Goal: Task Accomplishment & Management: Manage account settings

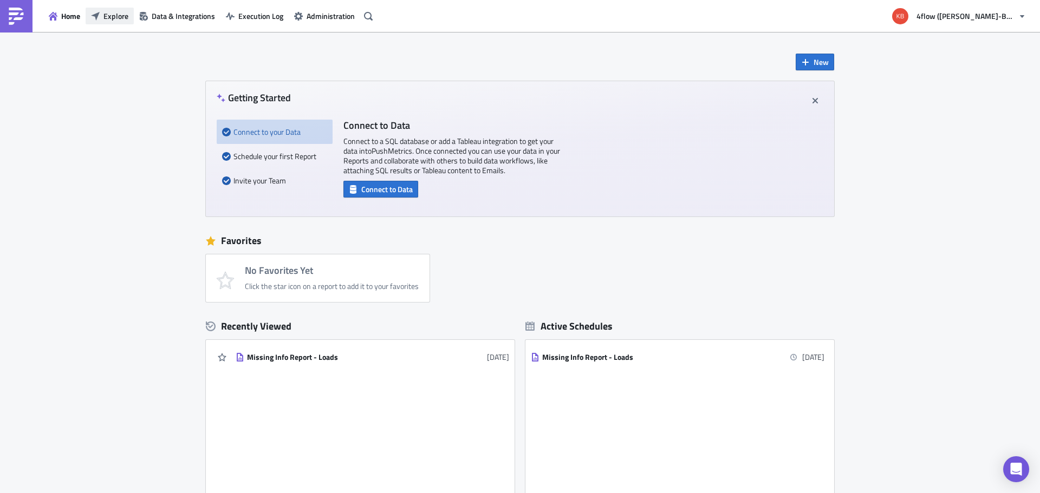
click at [113, 16] on span "Explore" at bounding box center [115, 15] width 25 height 11
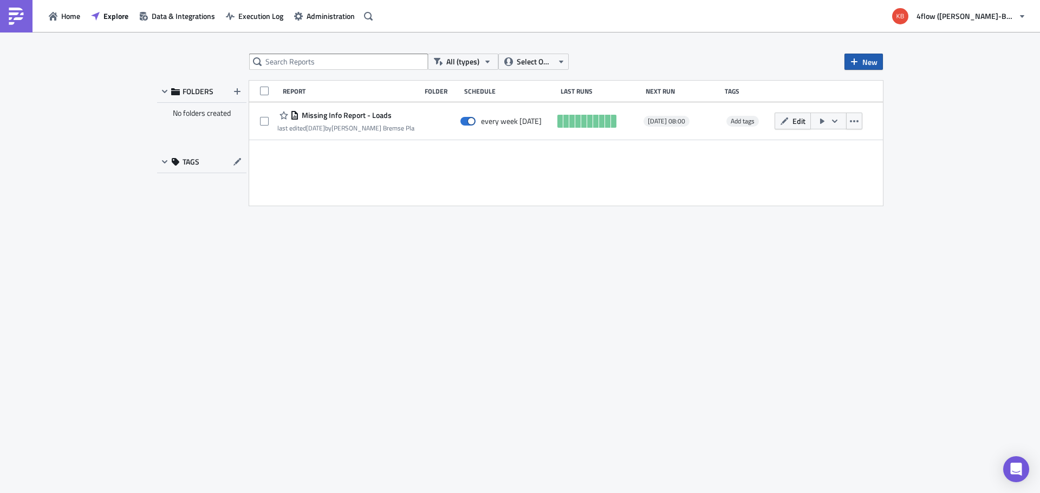
click at [857, 62] on icon "button" at bounding box center [854, 61] width 9 height 9
click at [868, 86] on div "Report" at bounding box center [900, 88] width 72 height 11
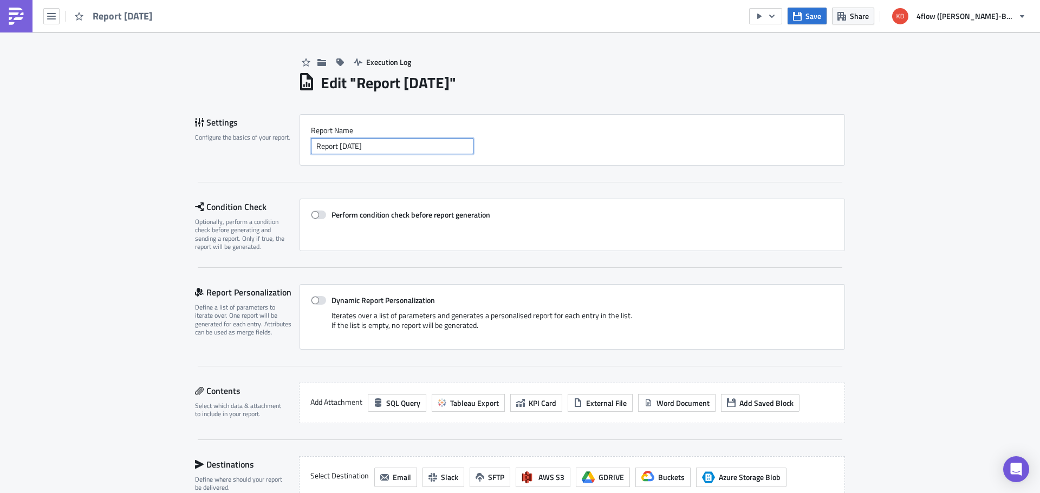
click at [394, 145] on input "Report 2025-10-15" at bounding box center [392, 146] width 162 height 16
paste input "Last day claims - EME - RU"
type input "Last day claims - EME - RU"
click at [147, 222] on div "Execution Log Edit " Last day claims - EME - RU " Draft Settings Configure the …" at bounding box center [520, 365] width 1040 height 667
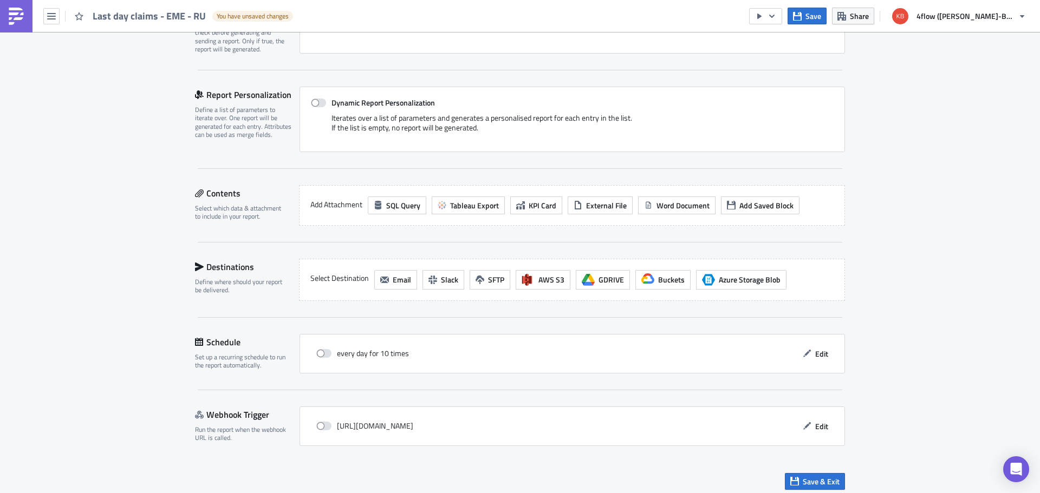
scroll to position [204, 0]
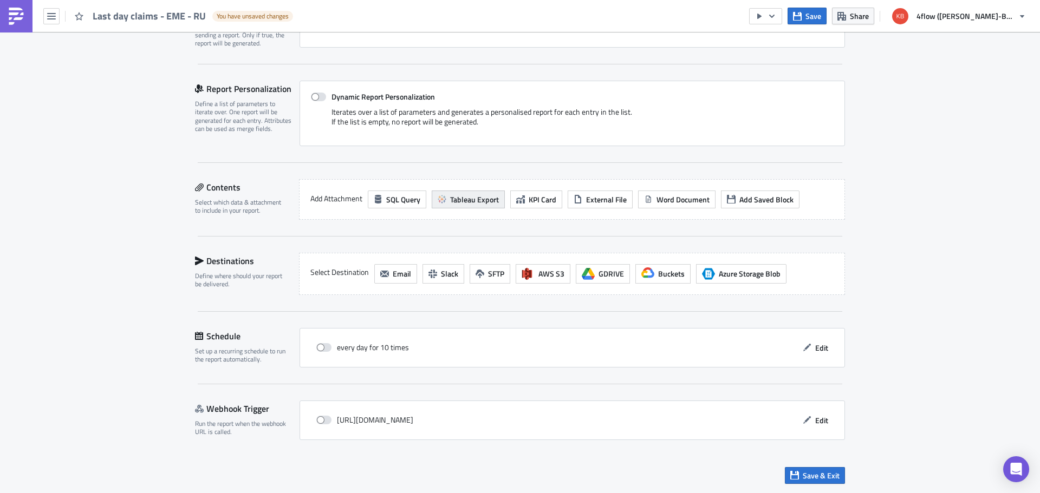
click at [468, 199] on span "Tableau Export" at bounding box center [474, 199] width 49 height 11
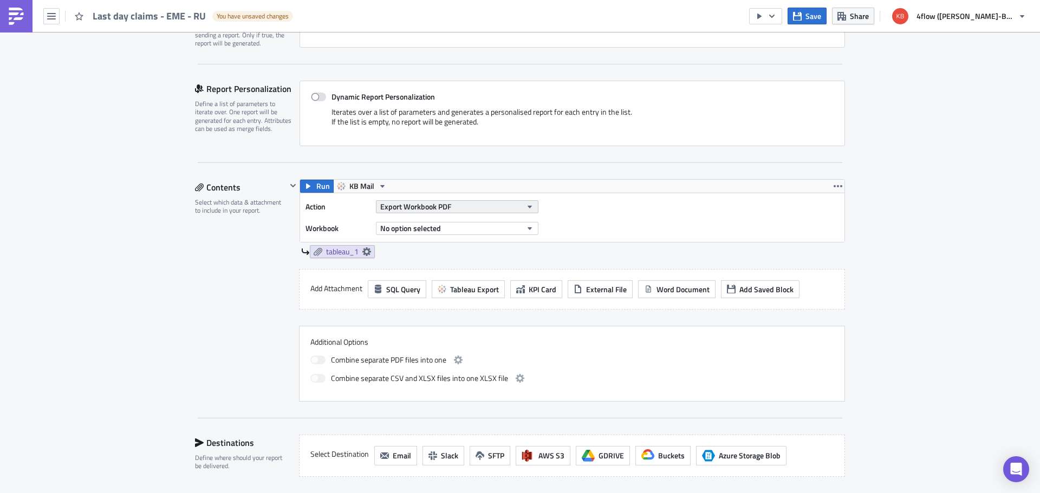
click at [512, 211] on button "Export Workbook PDF" at bounding box center [457, 206] width 162 height 13
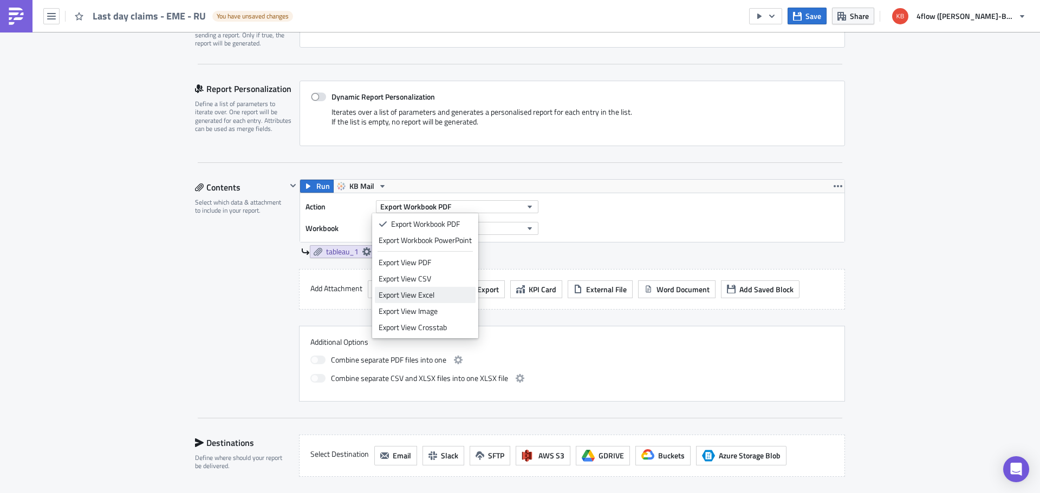
click at [442, 294] on div "Export View Excel" at bounding box center [425, 295] width 93 height 11
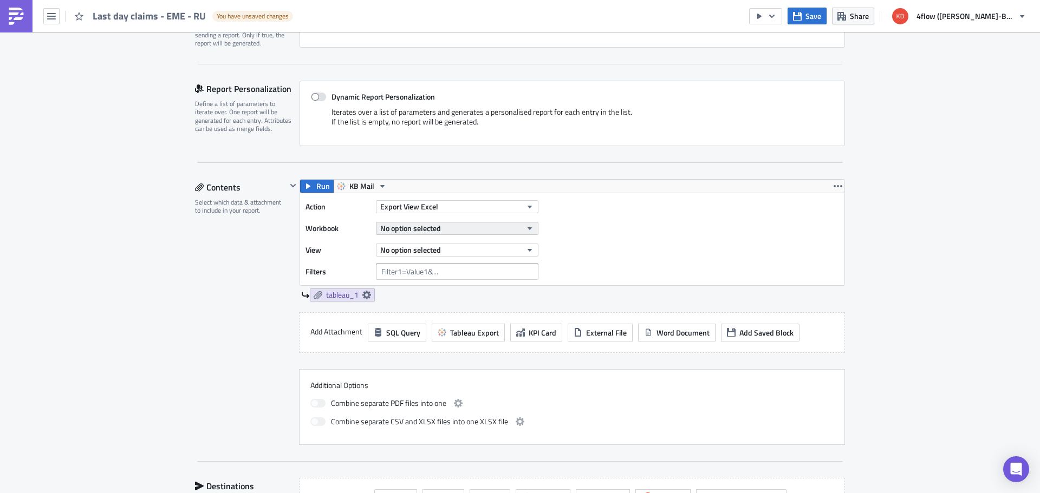
click at [440, 224] on button "No option selected" at bounding box center [457, 228] width 162 height 13
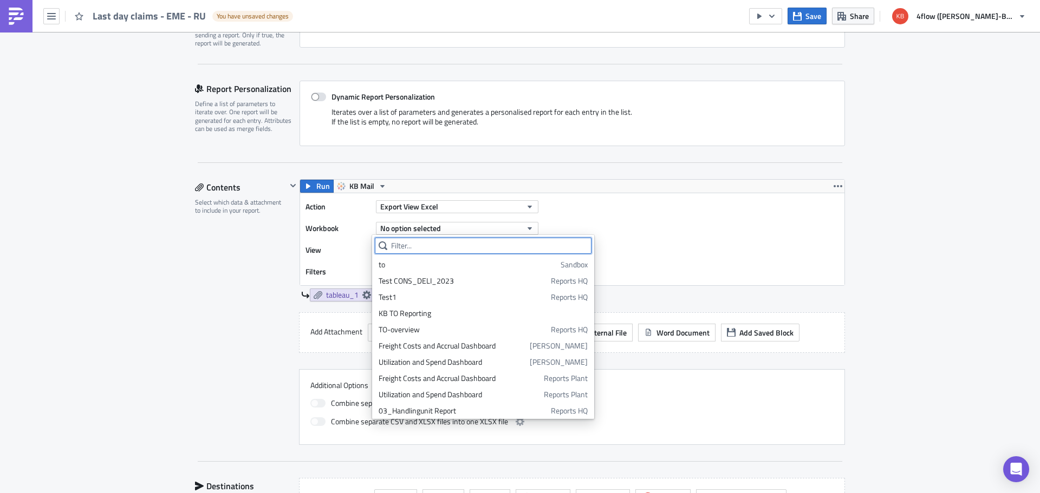
paste input "Last day claims - EME - RU"
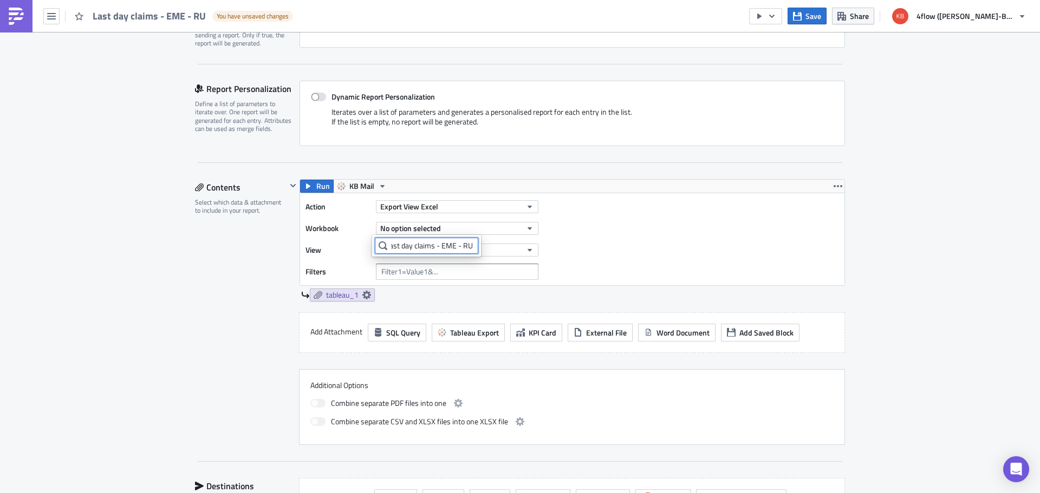
scroll to position [0, 0]
type input "Last day claims - EME - RU"
click at [410, 266] on div "Last day claims - EME - RU" at bounding box center [422, 264] width 87 height 11
click at [435, 251] on span "No option selected" at bounding box center [410, 249] width 61 height 11
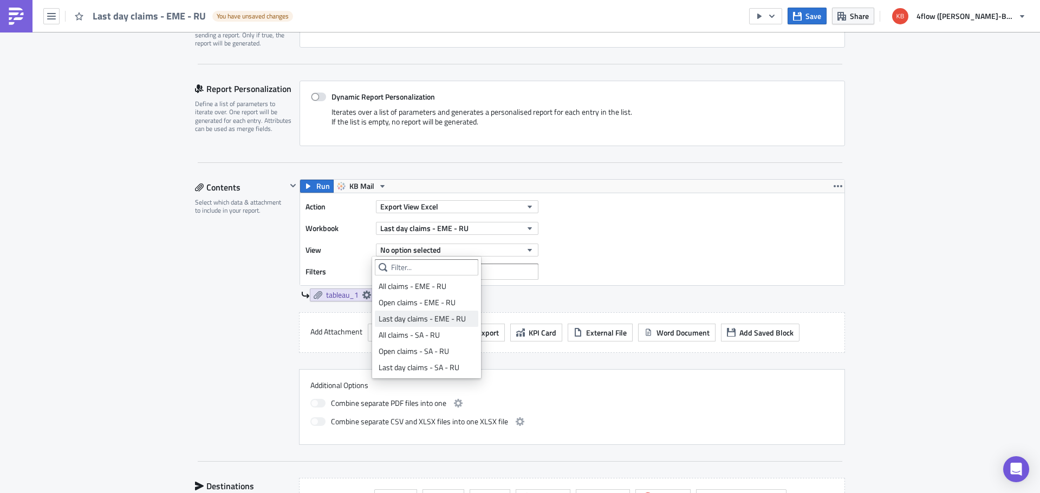
click at [449, 319] on div "Last day claims - EME - RU" at bounding box center [427, 319] width 96 height 11
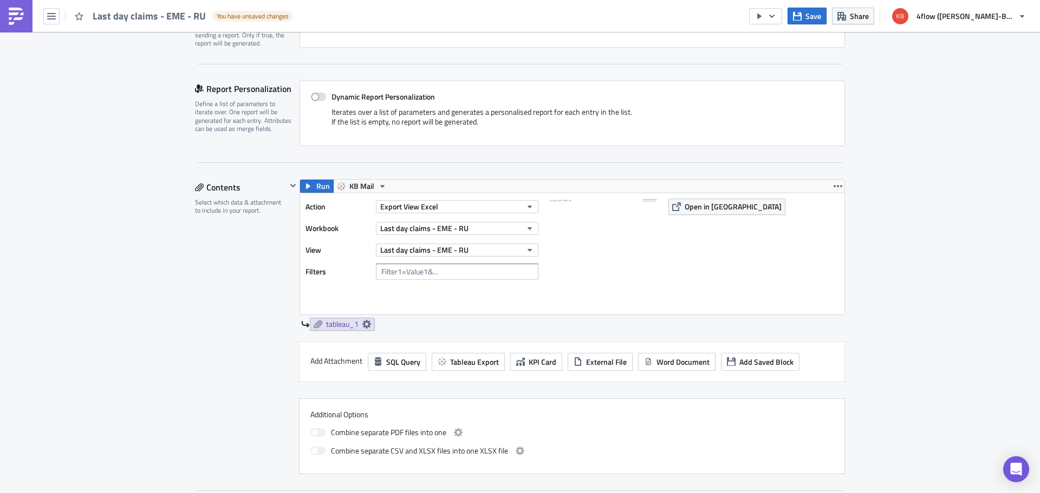
click at [247, 319] on div "Contents Select which data & attachment to include in your report." at bounding box center [241, 326] width 92 height 295
click at [352, 323] on span "tableau_1" at bounding box center [342, 324] width 32 height 10
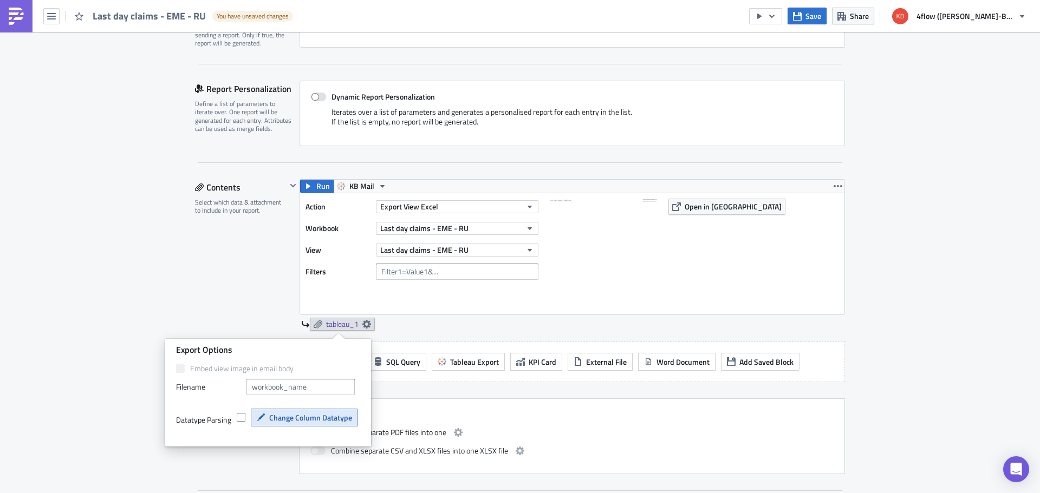
click at [293, 420] on span "Change Column Datatype" at bounding box center [310, 417] width 83 height 11
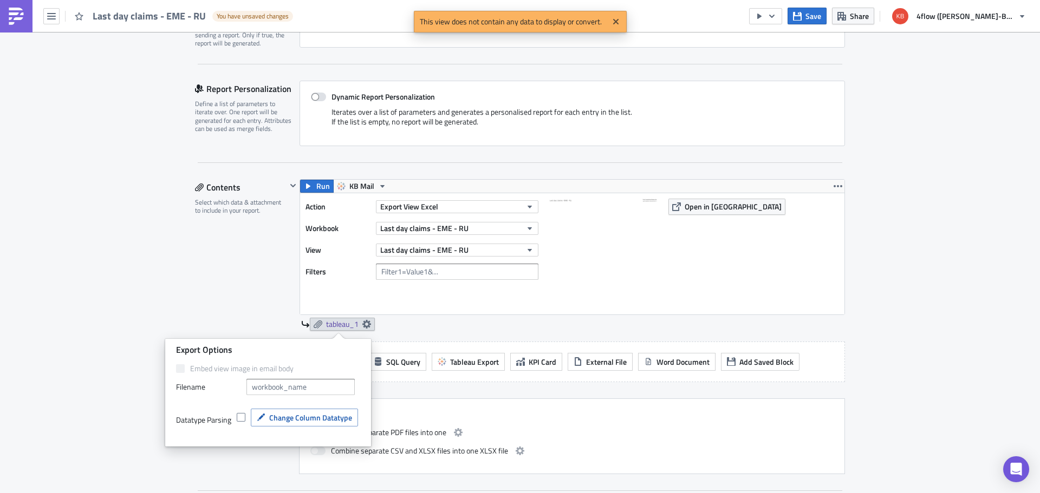
click at [227, 289] on div "Contents Select which data & attachment to include in your report." at bounding box center [241, 326] width 92 height 295
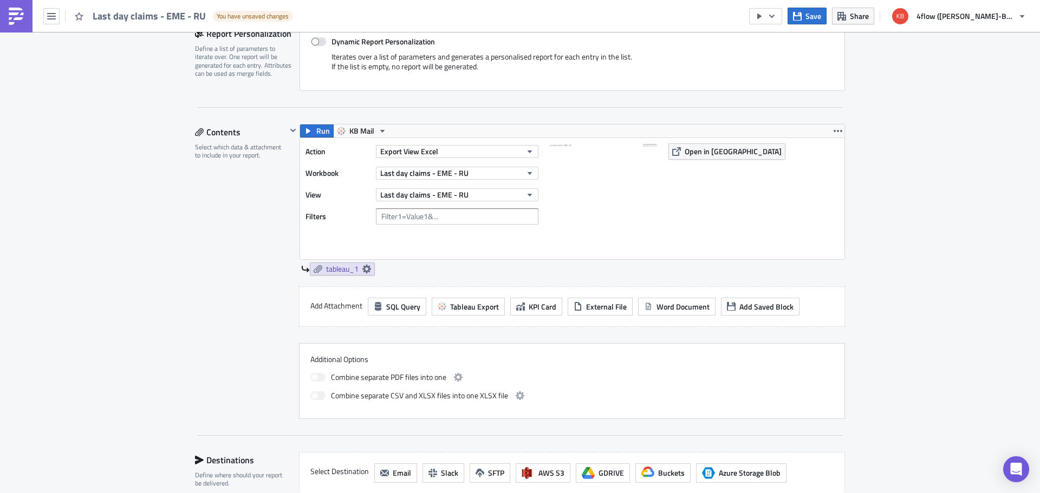
scroll to position [258, 0]
click at [840, 131] on button "button" at bounding box center [837, 132] width 13 height 13
click at [823, 191] on div "Remove" at bounding box center [840, 196] width 72 height 11
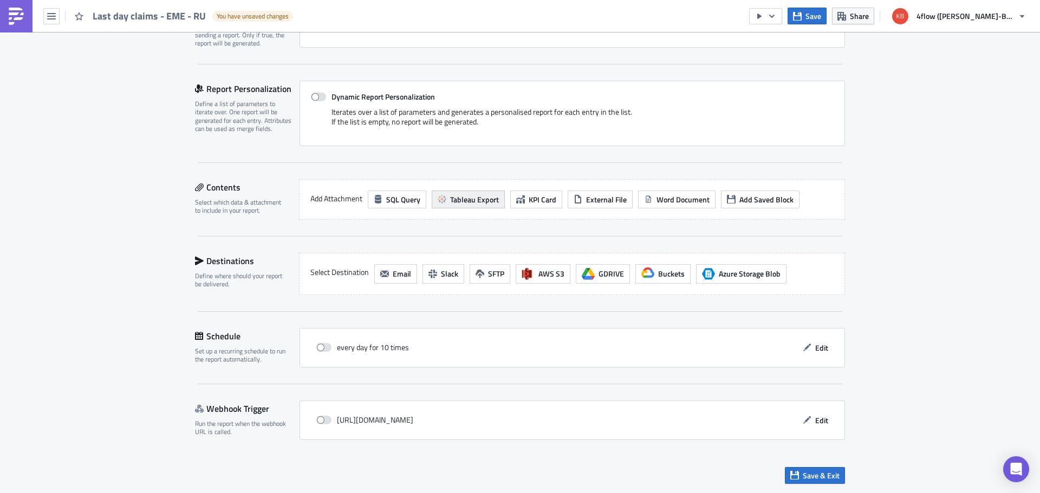
click at [463, 202] on span "Tableau Export" at bounding box center [474, 199] width 49 height 11
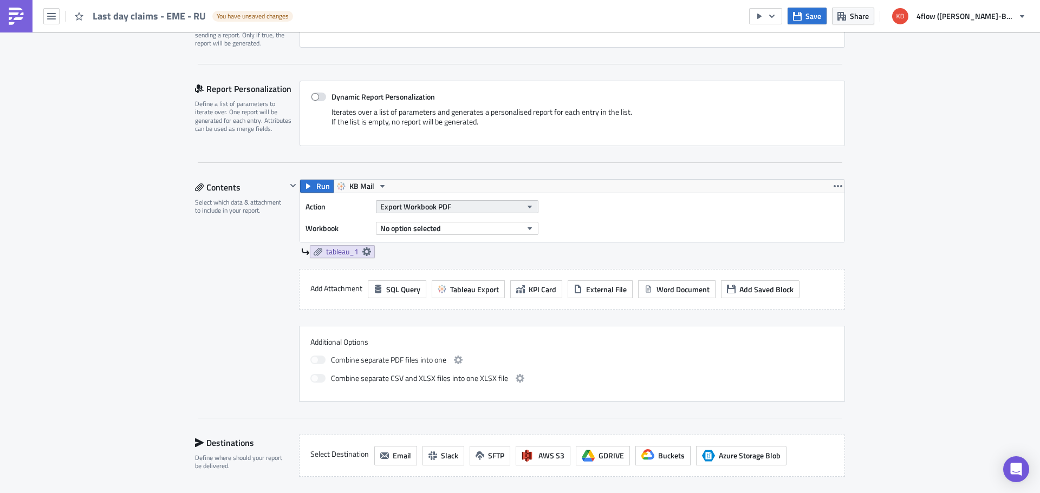
click at [497, 208] on button "Export Workbook PDF" at bounding box center [457, 206] width 162 height 13
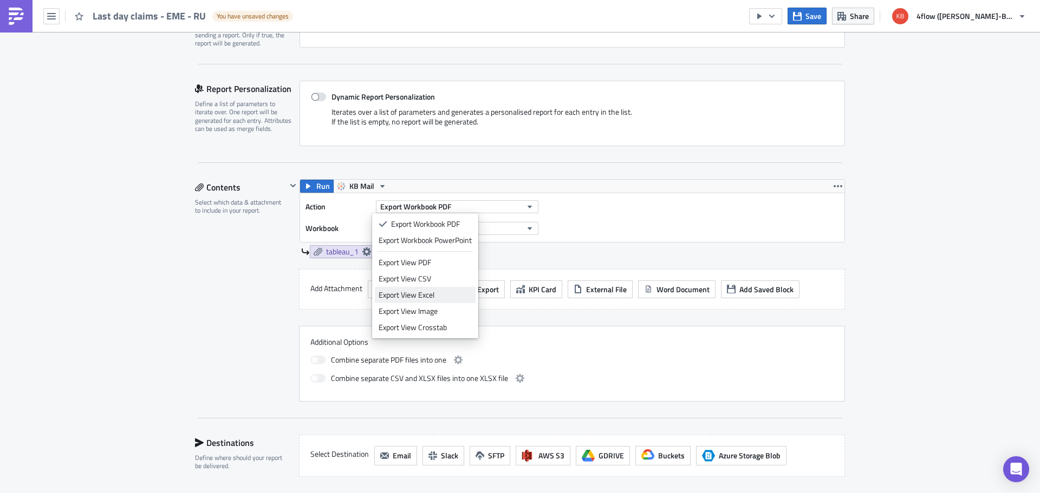
click at [439, 293] on div "Export View Excel" at bounding box center [425, 295] width 93 height 11
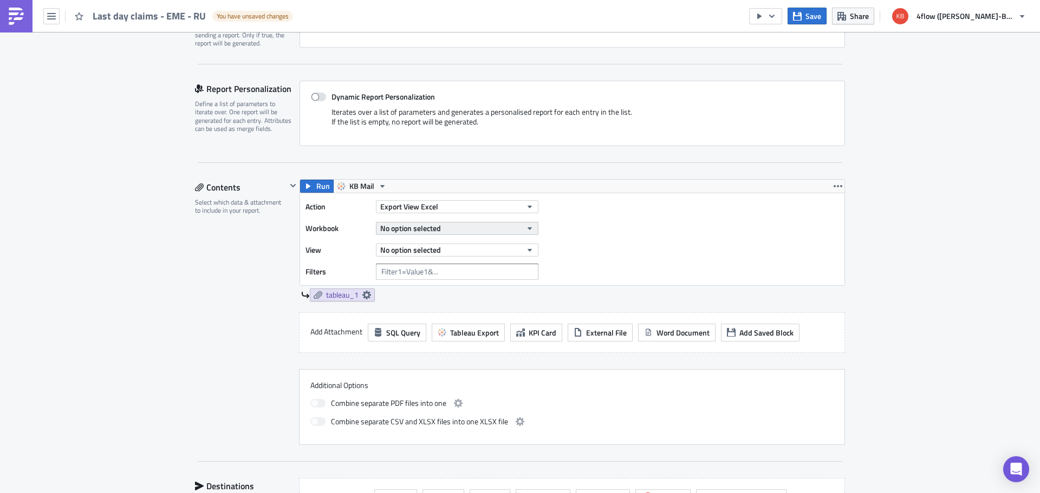
click at [529, 227] on icon "button" at bounding box center [529, 228] width 9 height 9
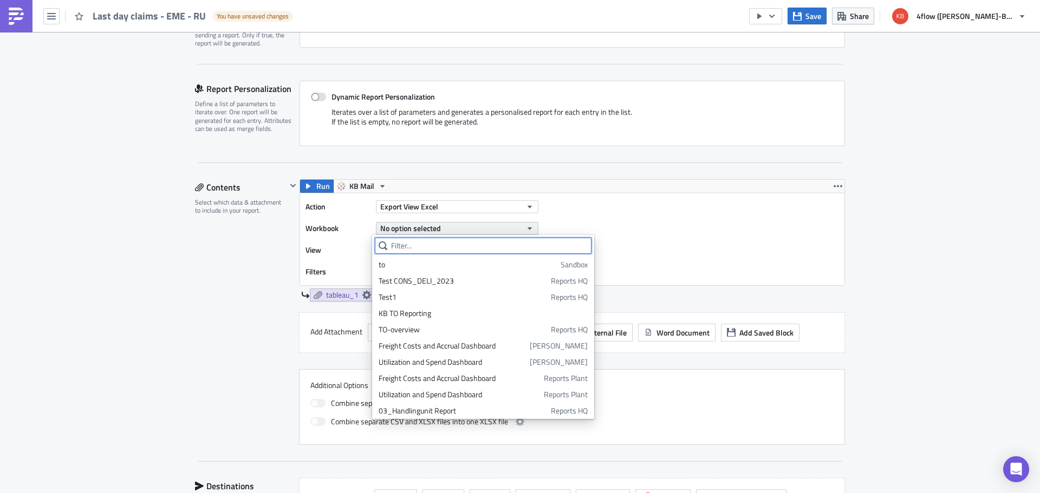
paste input "Last day claims - EME - RU"
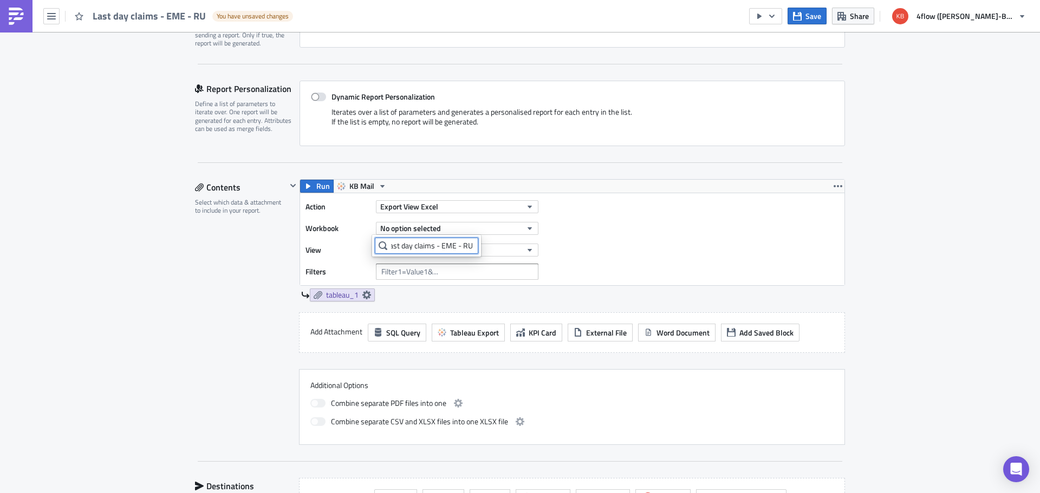
scroll to position [0, 0]
type input "Last day claims - EME - RU"
click at [398, 264] on div "Last day claims - EME - RU" at bounding box center [422, 264] width 87 height 11
click at [436, 253] on span "No option selected" at bounding box center [410, 249] width 61 height 11
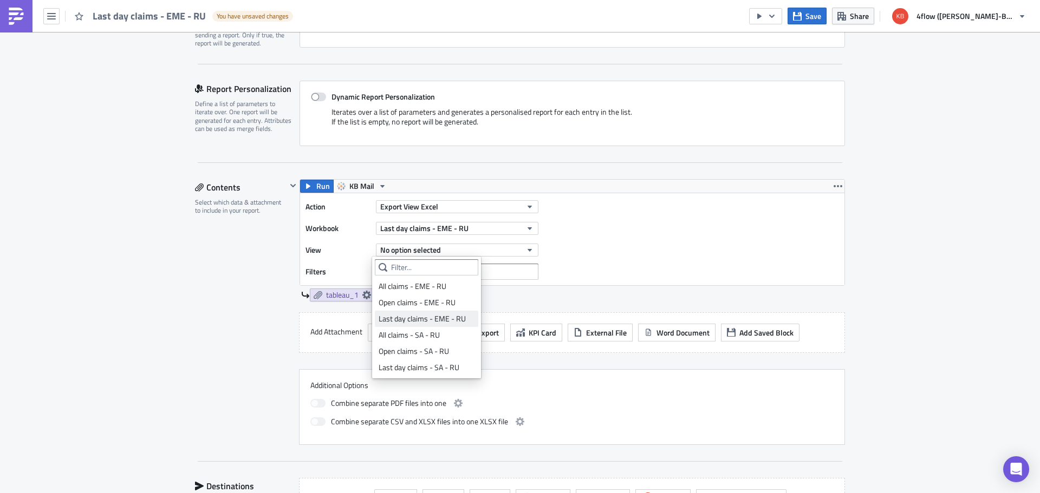
click at [421, 319] on div "Last day claims - EME - RU" at bounding box center [427, 319] width 96 height 11
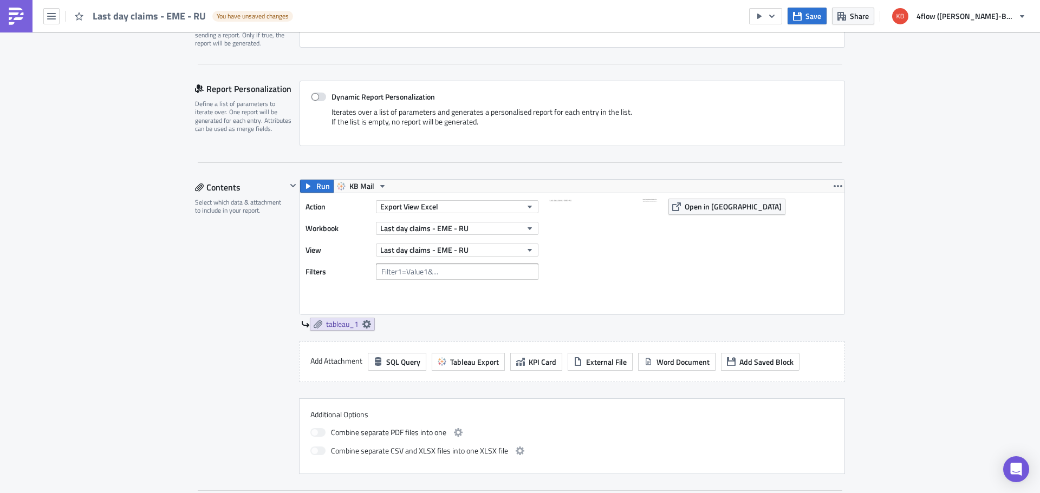
click at [252, 298] on div "Contents Select which data & attachment to include in your report." at bounding box center [241, 326] width 92 height 295
click at [457, 360] on span "Tableau Export" at bounding box center [474, 361] width 49 height 11
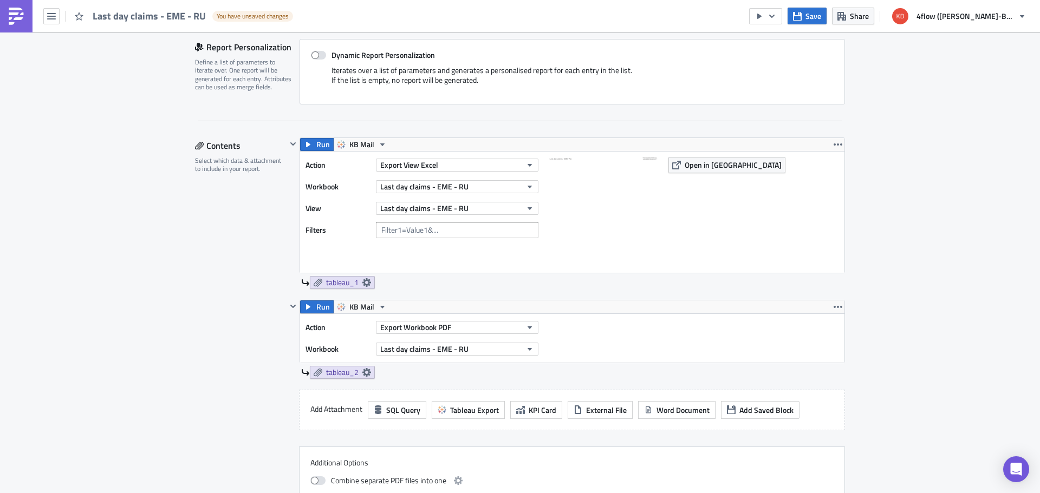
scroll to position [312, 0]
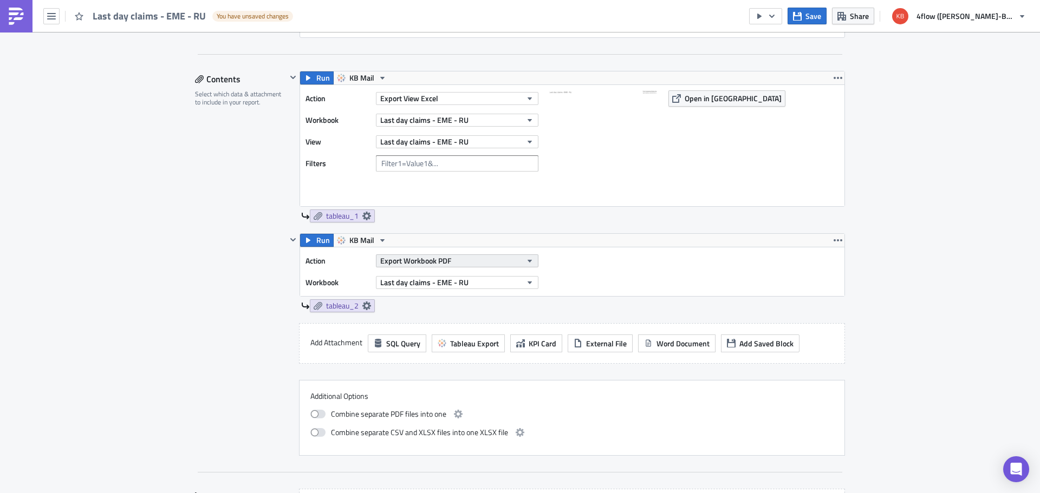
click at [434, 260] on span "Export Workbook PDF" at bounding box center [415, 260] width 71 height 11
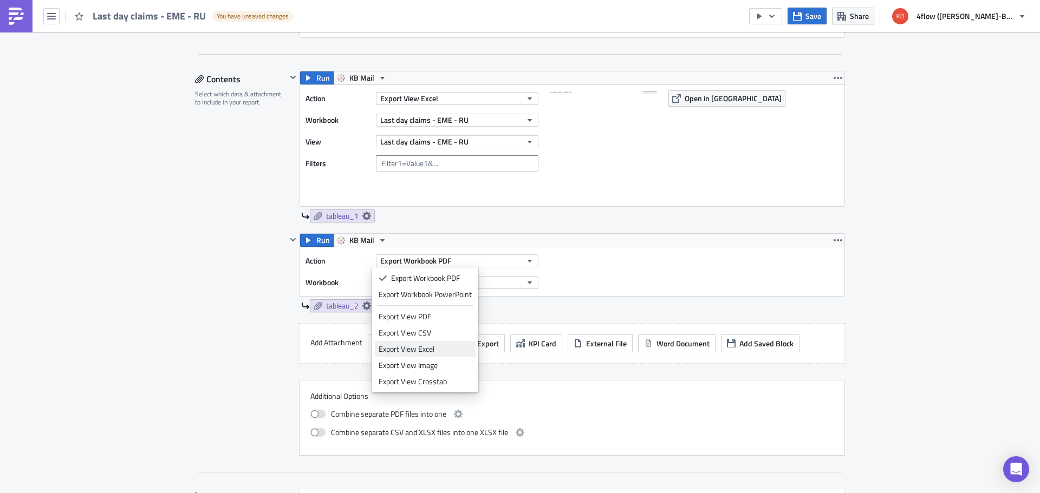
click at [423, 346] on div "Export View Excel" at bounding box center [425, 349] width 93 height 11
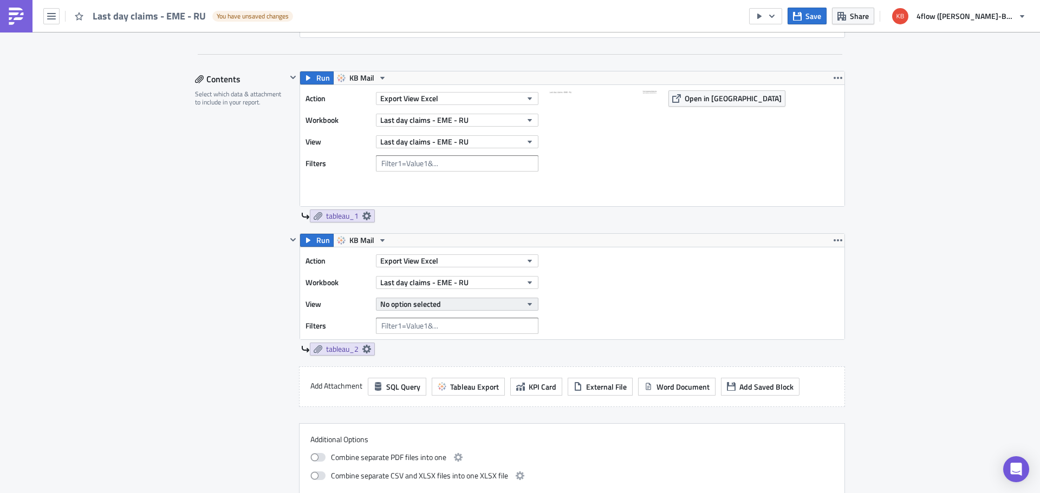
click at [461, 303] on button "No option selected" at bounding box center [457, 304] width 162 height 13
click at [199, 320] on div "Contents Select which data & attachment to include in your report." at bounding box center [241, 285] width 92 height 428
click at [456, 283] on span "Last day claims - EME - RU" at bounding box center [424, 282] width 88 height 11
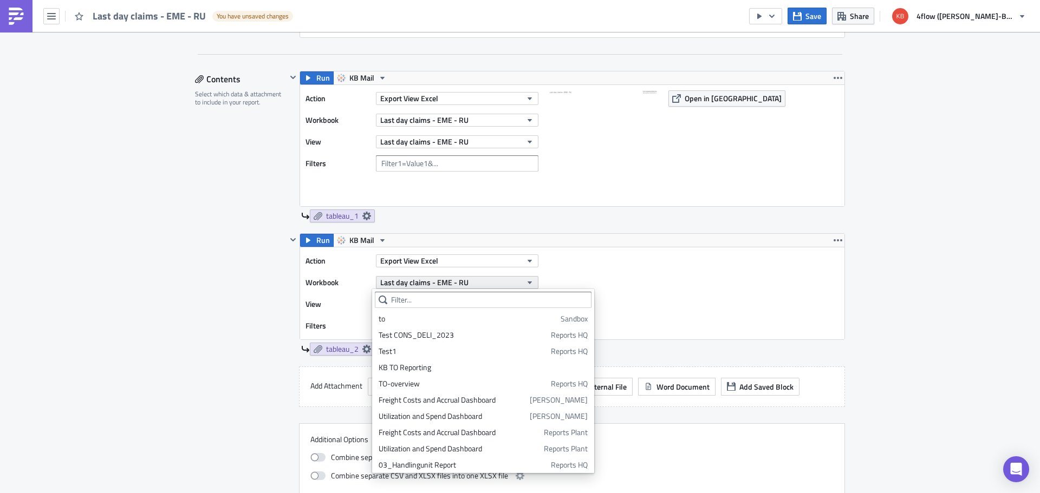
click at [456, 283] on span "Last day claims - EME - RU" at bounding box center [424, 282] width 88 height 11
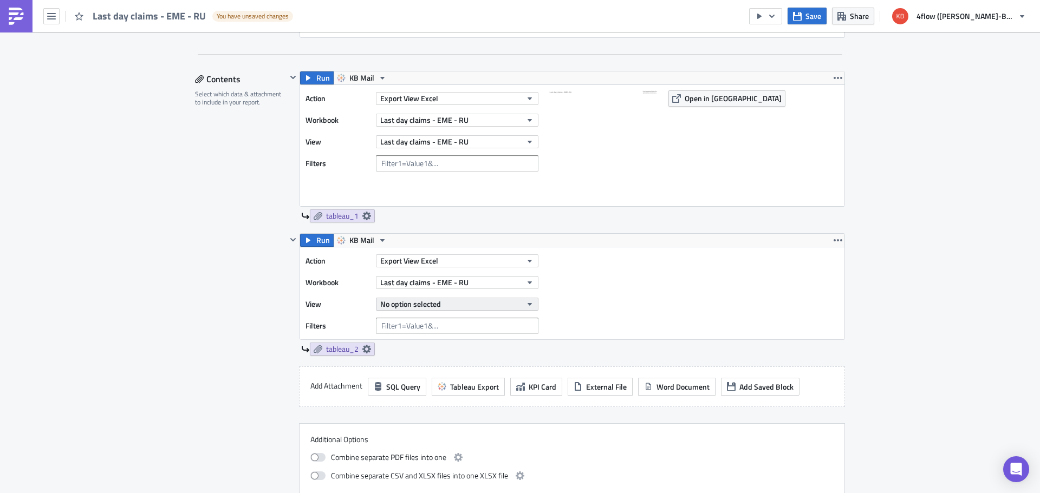
click at [419, 304] on span "No option selected" at bounding box center [410, 303] width 61 height 11
type input "last"
click at [834, 241] on icon "button" at bounding box center [837, 240] width 9 height 2
click at [823, 304] on div "Remove" at bounding box center [840, 304] width 72 height 11
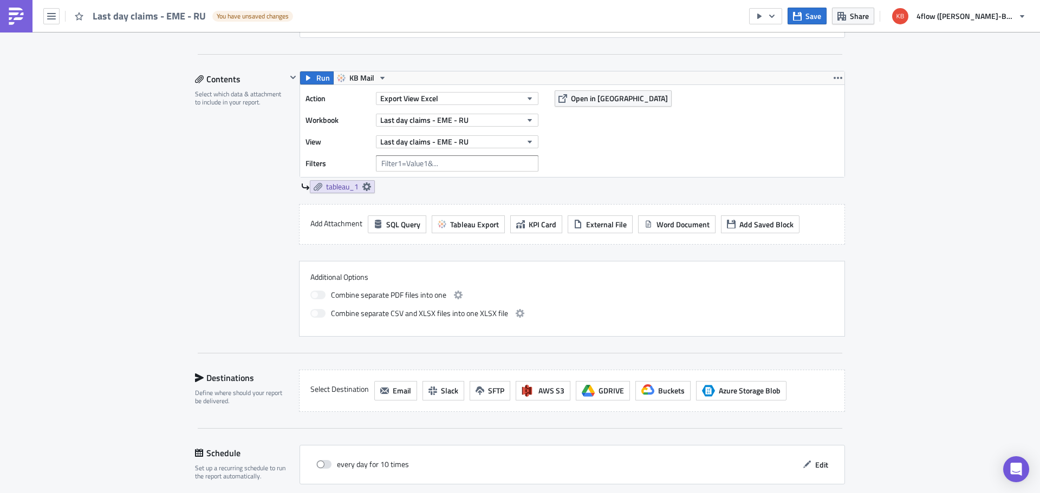
click at [226, 270] on div "Contents Select which data & attachment to include in your report." at bounding box center [241, 204] width 92 height 266
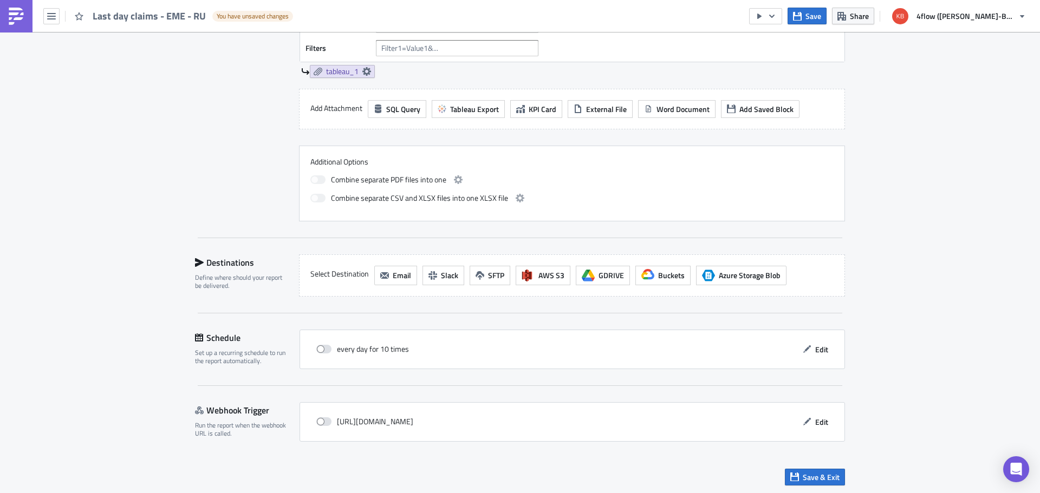
scroll to position [429, 0]
click at [387, 273] on button "Email" at bounding box center [395, 273] width 43 height 19
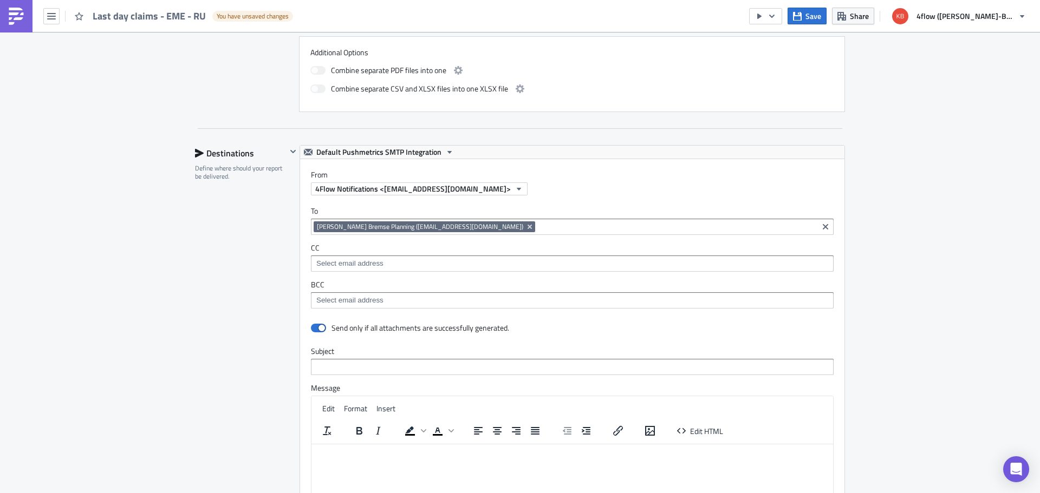
scroll to position [537, 0]
click at [525, 224] on icon "Remove Tag" at bounding box center [529, 226] width 9 height 9
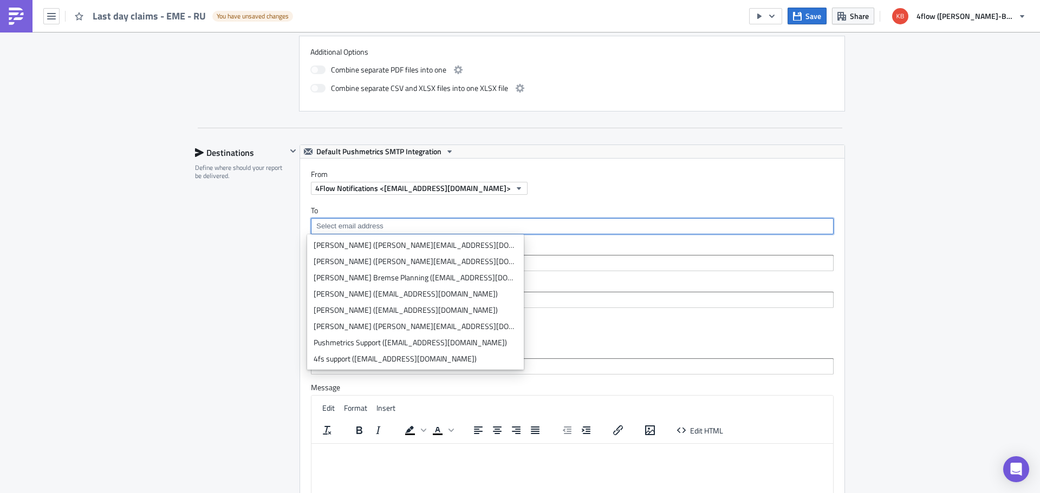
paste input "kb_freightcost_emea@4flow-service.com"
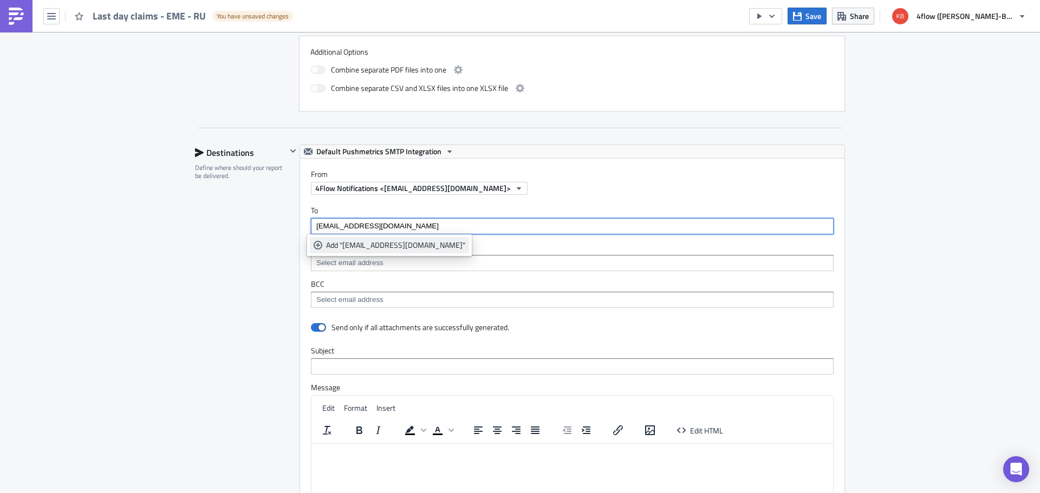
type input "kb_freightcost_emea@4flow-service.com"
click at [328, 246] on div "Add "kb_freightcost_emea@4flow-service.com"" at bounding box center [395, 245] width 139 height 11
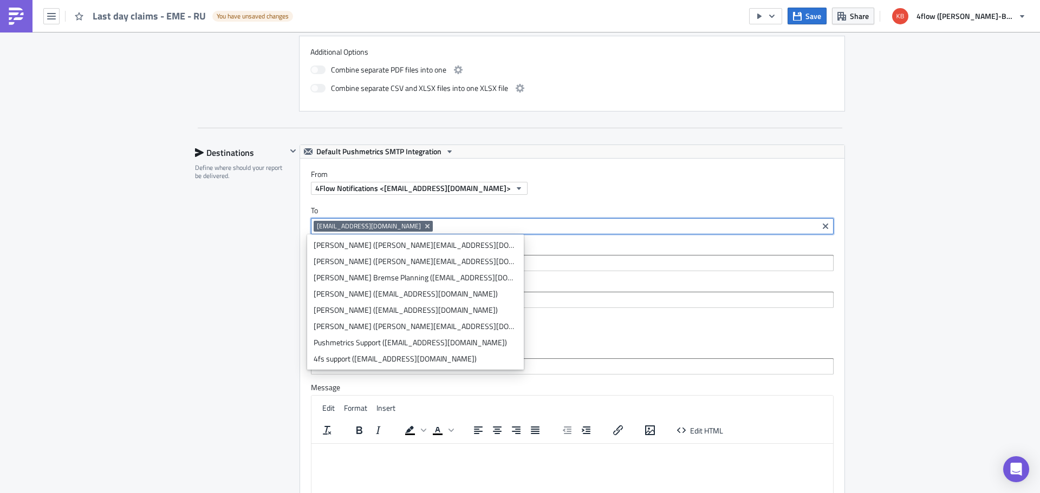
click at [231, 272] on div "Destinations Define where should your report be delivered." at bounding box center [241, 384] width 92 height 478
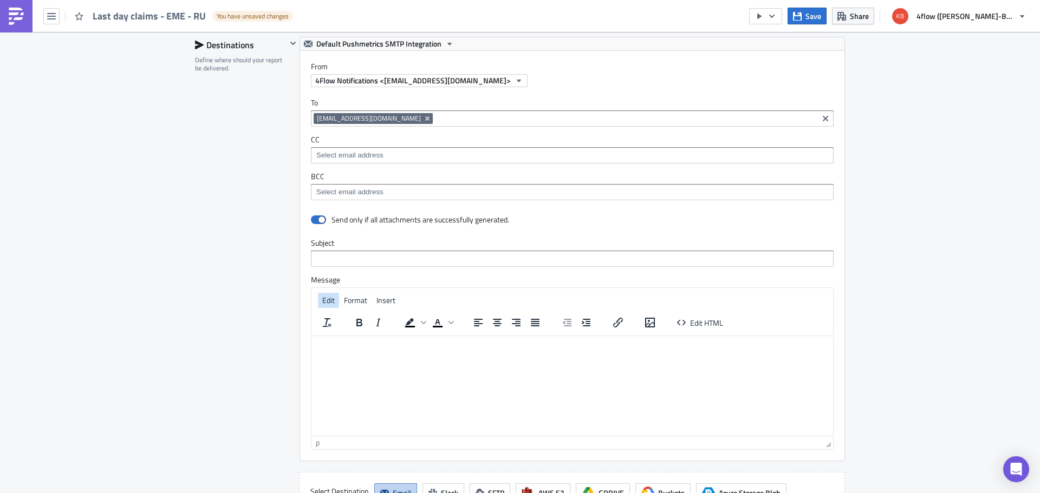
scroll to position [645, 0]
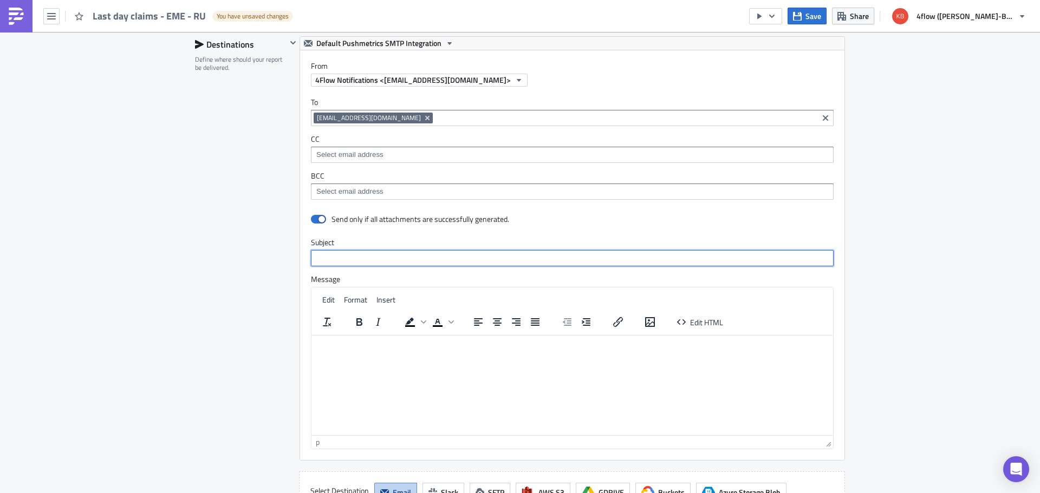
click at [343, 254] on input "text" at bounding box center [572, 258] width 523 height 16
type input "KB EMEA - last day open claims"
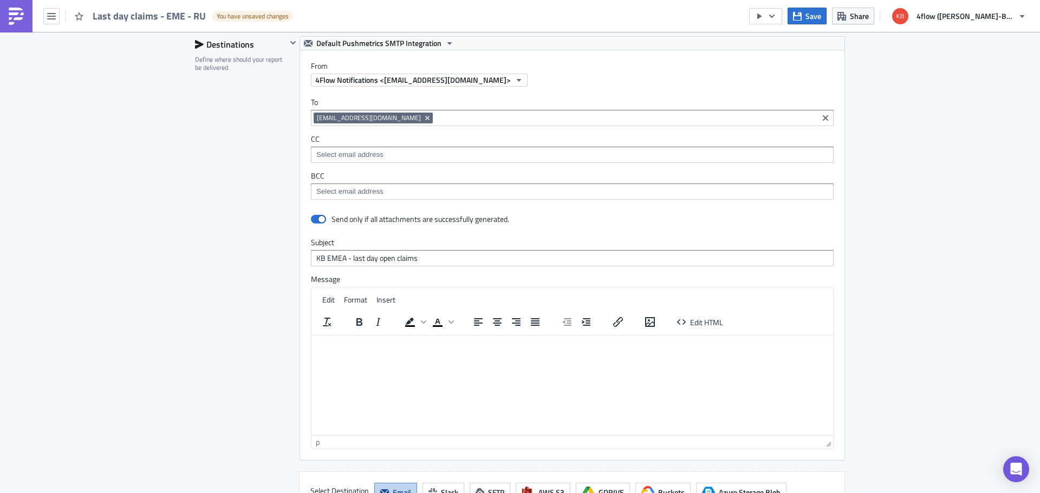
click at [241, 328] on div "Destinations Define where should your report be delivered." at bounding box center [241, 275] width 92 height 478
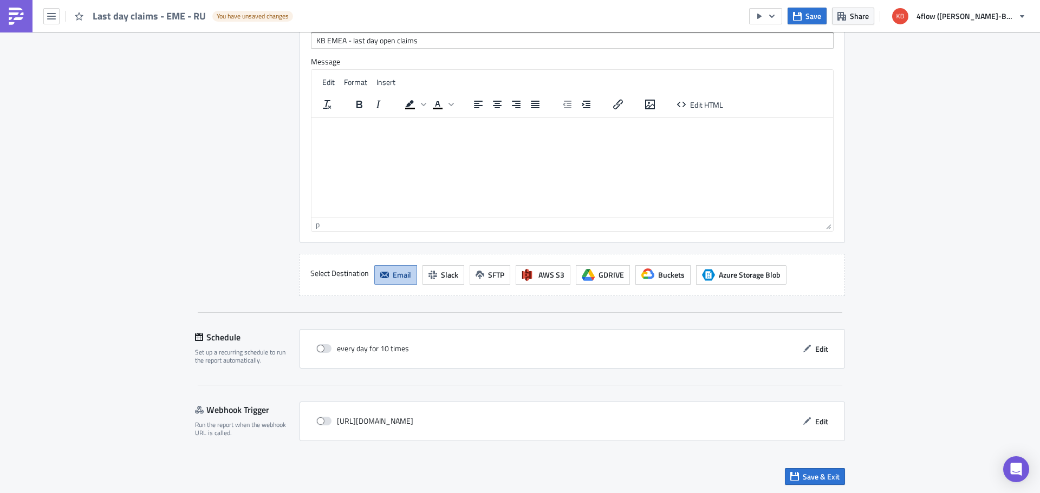
scroll to position [864, 0]
click at [819, 350] on span "Edit" at bounding box center [821, 347] width 13 height 11
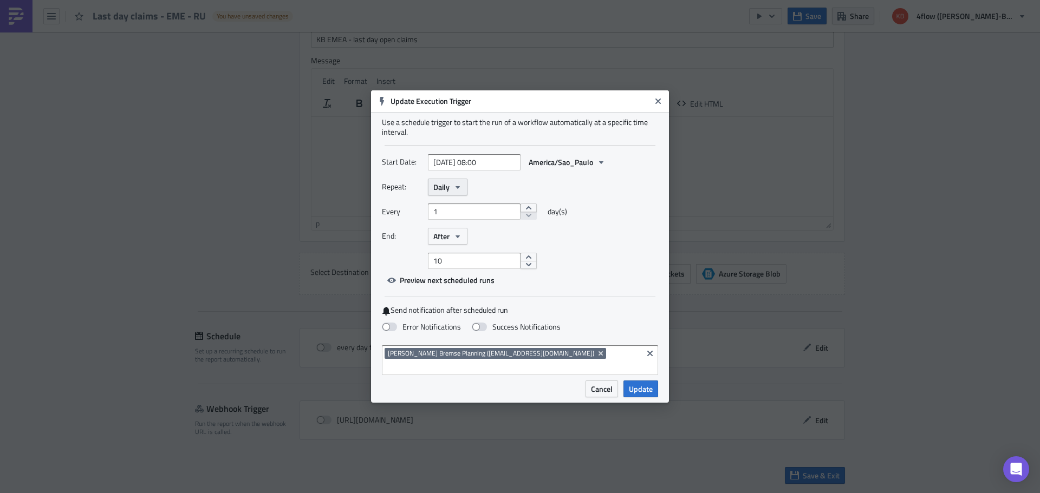
click at [457, 192] on icon "button" at bounding box center [457, 187] width 9 height 9
click at [464, 260] on div "Daily" at bounding box center [485, 255] width 77 height 11
click at [461, 241] on icon "button" at bounding box center [457, 236] width 9 height 9
click at [461, 258] on div "Never" at bounding box center [479, 255] width 90 height 11
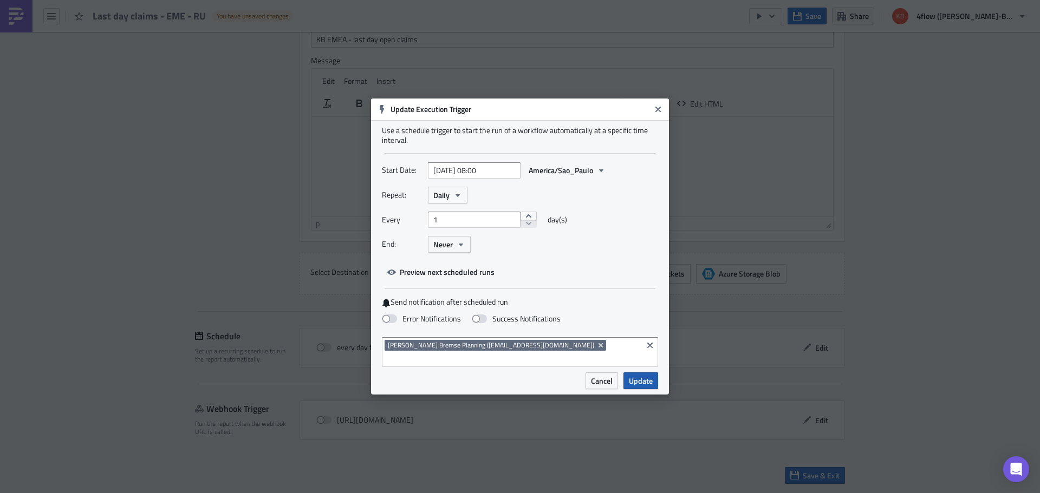
click at [640, 375] on span "Update" at bounding box center [641, 380] width 24 height 11
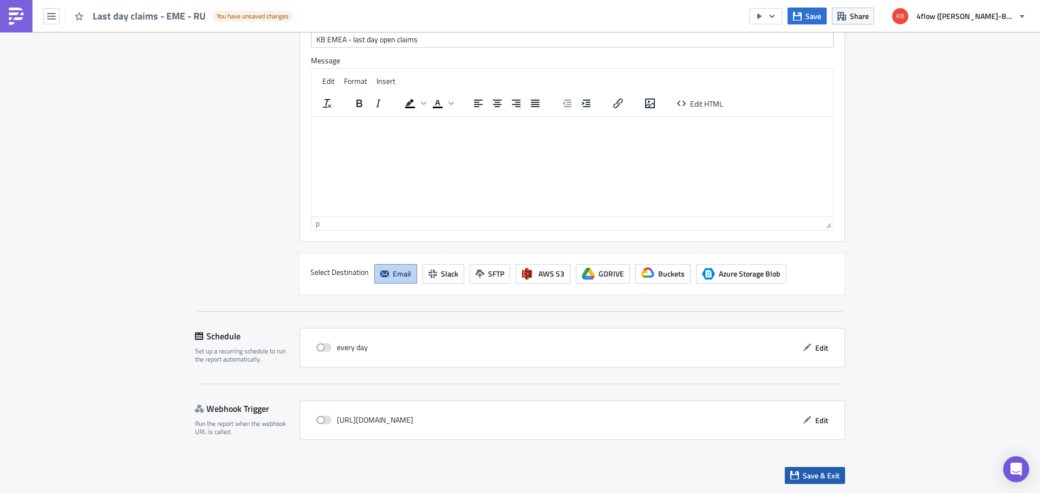
click at [810, 472] on span "Save & Exit" at bounding box center [821, 475] width 37 height 11
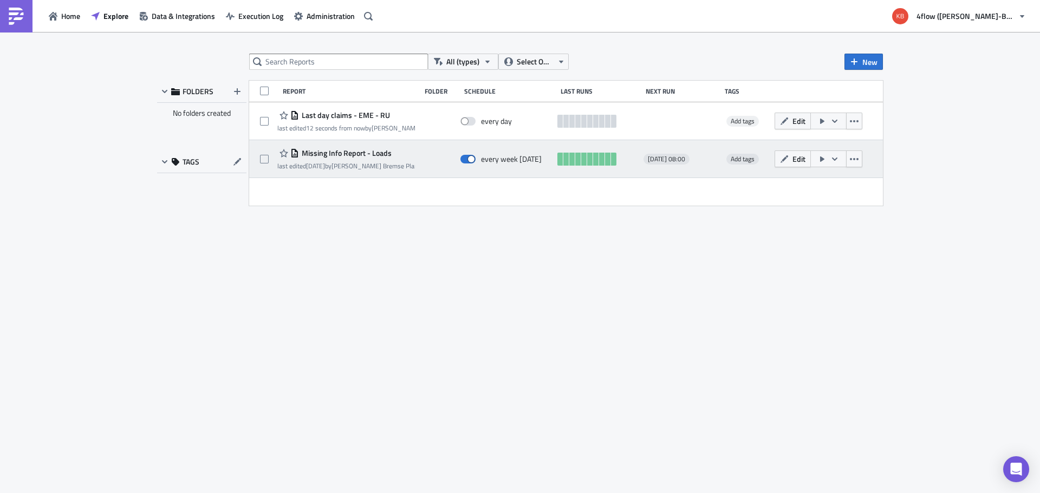
click at [358, 155] on span "Missing Info Report - Loads" at bounding box center [345, 153] width 93 height 10
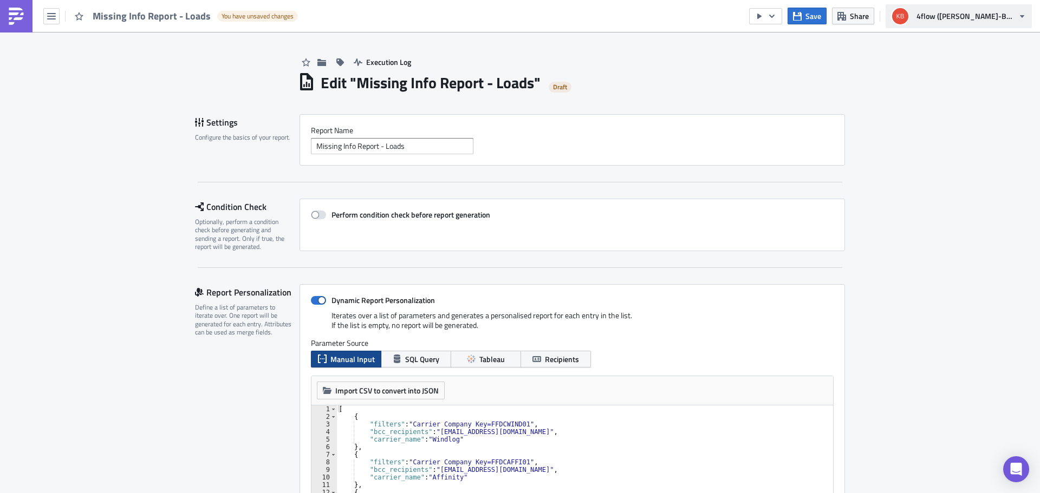
click at [989, 9] on button "4flow (Knorr-Bremse)" at bounding box center [958, 16] width 146 height 24
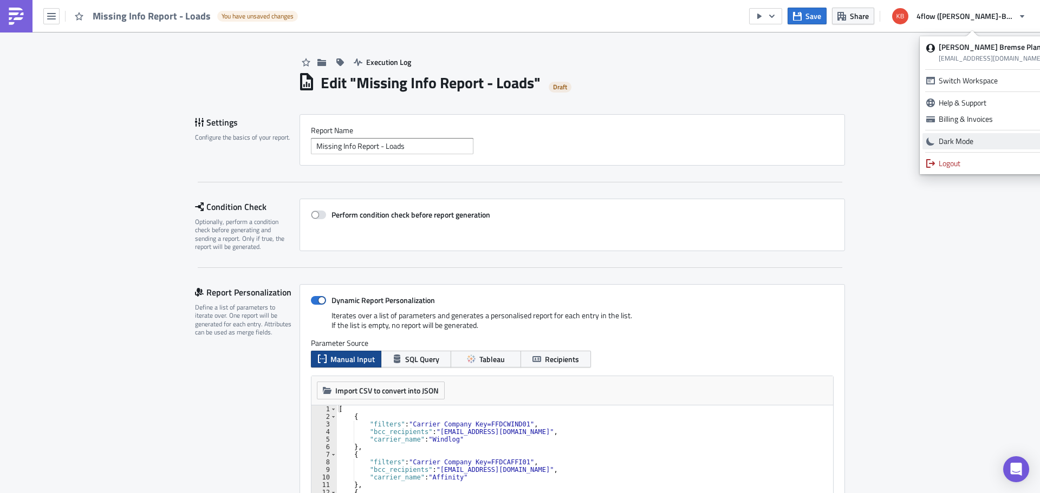
click at [956, 140] on div "Dark Mode" at bounding box center [996, 141] width 116 height 11
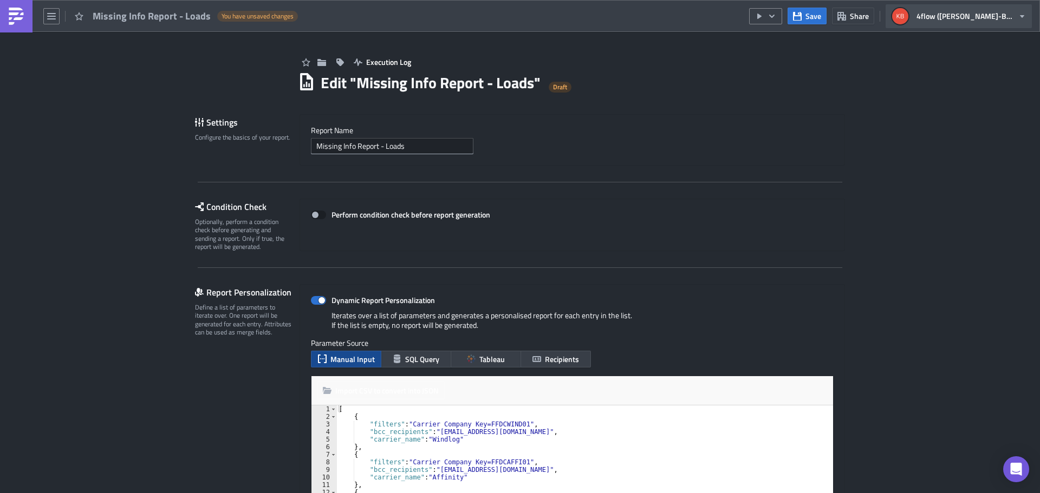
click at [984, 7] on button "4flow (Knorr-Bremse)" at bounding box center [958, 16] width 146 height 24
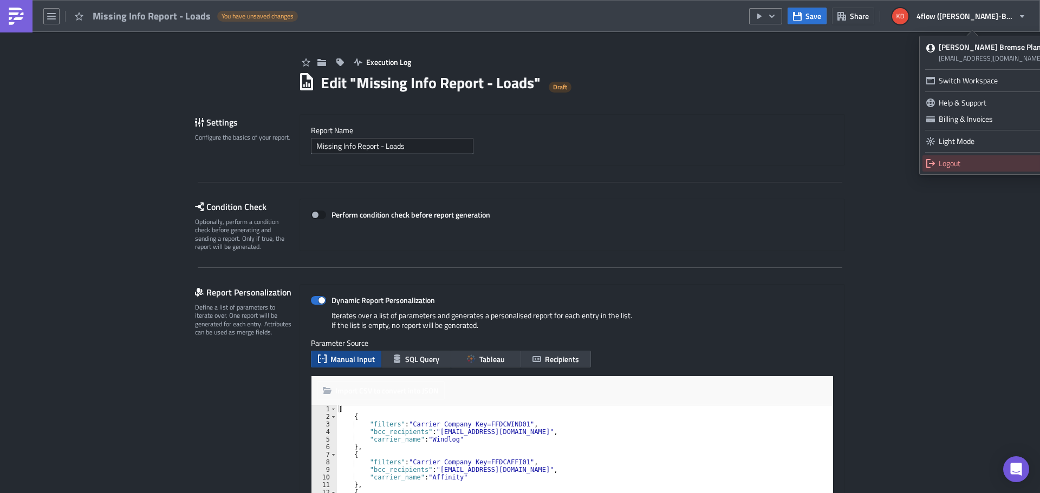
click at [949, 166] on div "Logout" at bounding box center [996, 163] width 116 height 11
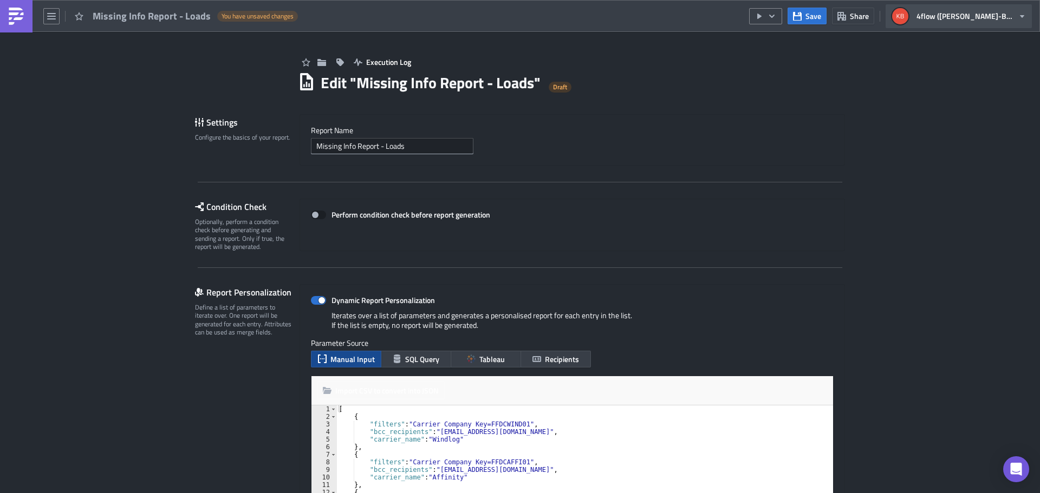
click at [988, 12] on span "4flow (Knorr-Bremse)" at bounding box center [964, 15] width 97 height 11
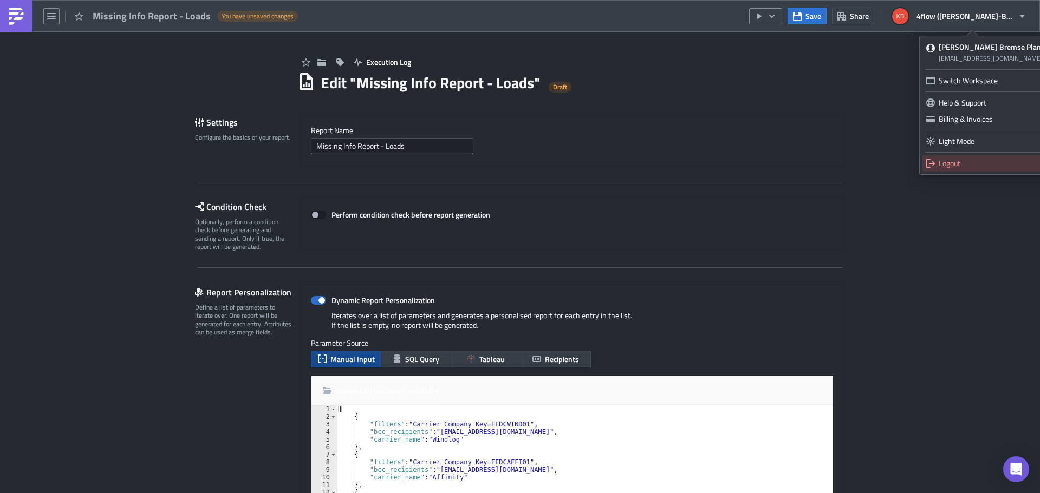
click at [957, 161] on div "Logout" at bounding box center [996, 163] width 116 height 11
